Goal: Task Accomplishment & Management: Manage account settings

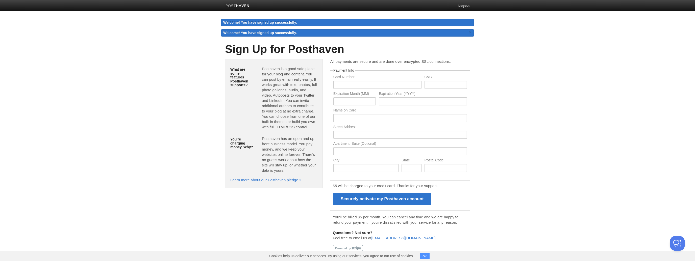
click at [468, 150] on fieldset "Payment Info Card Number CVC Expiration Month (MM) Expiration Year (YYYY) Name …" at bounding box center [400, 122] width 140 height 107
click at [542, 140] on body "Logout Welcome! You have signed up successfully. Welcome! You have signed up su…" at bounding box center [347, 130] width 695 height 261
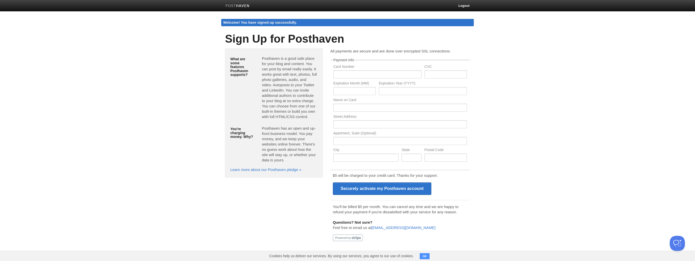
click at [424, 256] on button "OK" at bounding box center [425, 257] width 10 height 6
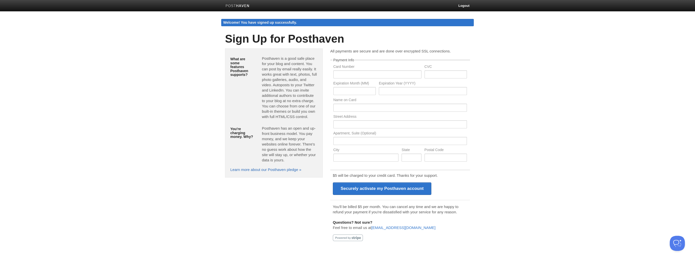
click at [285, 171] on link "Learn more about our Posthaven pledge »" at bounding box center [265, 170] width 71 height 4
click at [260, 171] on link "Learn more about our Posthaven pledge »" at bounding box center [265, 170] width 71 height 4
